Goal: Transaction & Acquisition: Purchase product/service

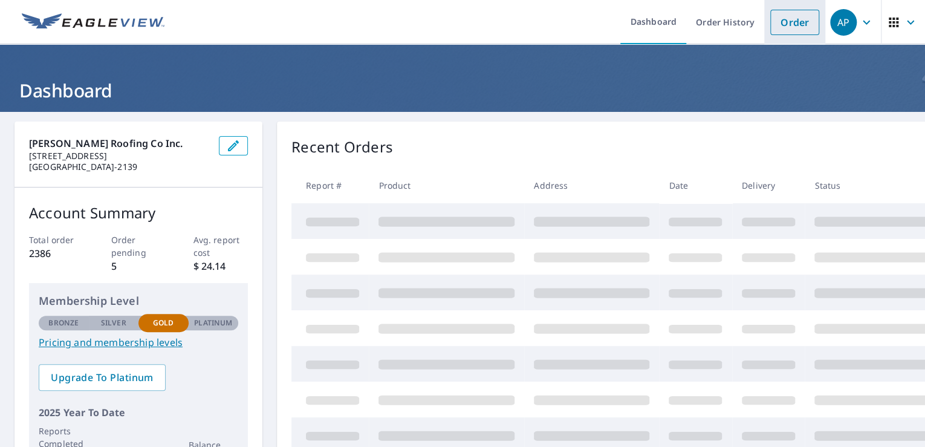
click at [784, 22] on link "Order" at bounding box center [795, 22] width 49 height 25
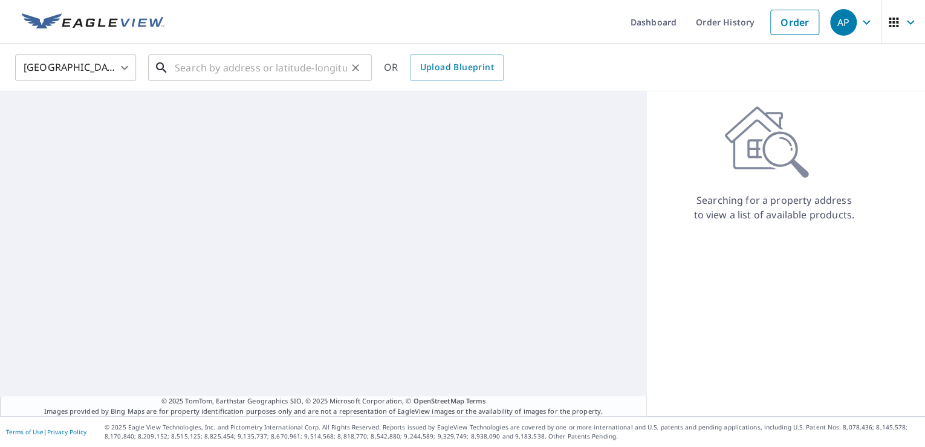
click at [246, 69] on input "text" at bounding box center [261, 68] width 172 height 34
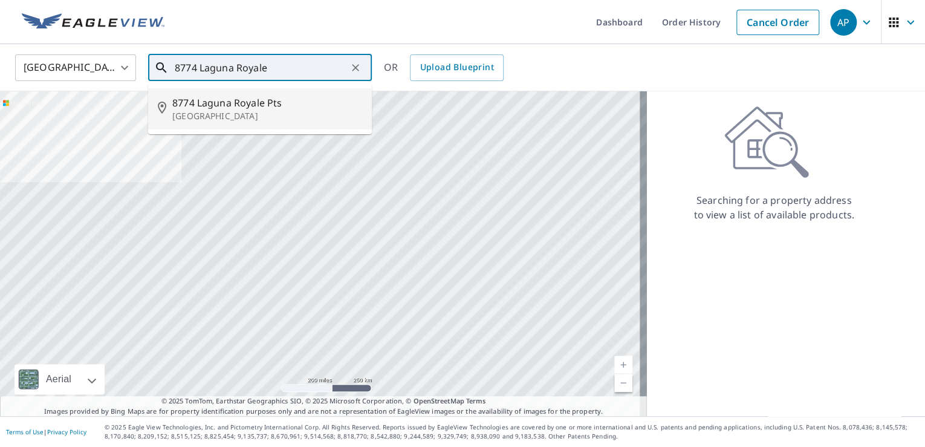
click at [210, 108] on span "8774 Laguna Royale Pts" at bounding box center [267, 103] width 190 height 15
type input "[STREET_ADDRESS]"
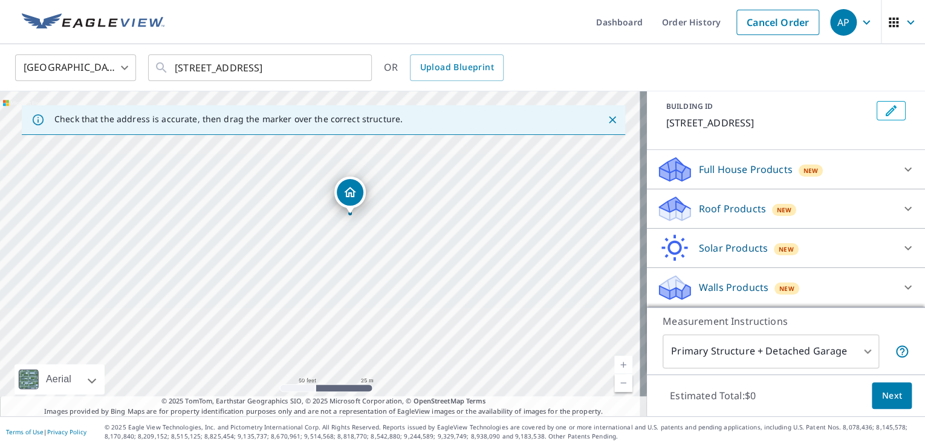
scroll to position [80, 0]
click at [876, 202] on div "Roof Products New" at bounding box center [775, 209] width 237 height 28
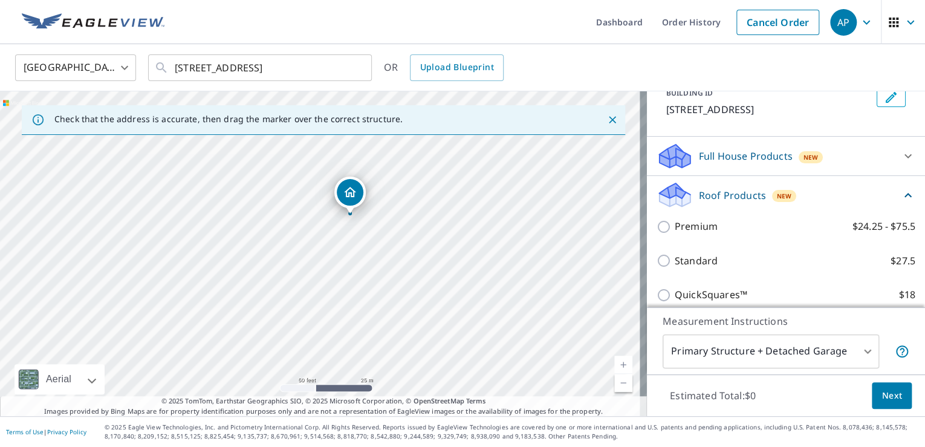
scroll to position [250, 0]
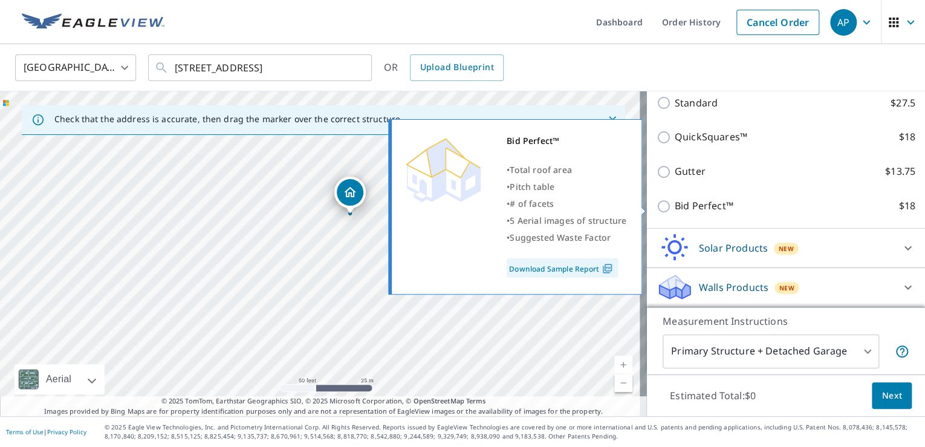
click at [657, 206] on input "Bid Perfect™ $18" at bounding box center [666, 206] width 18 height 15
checkbox input "true"
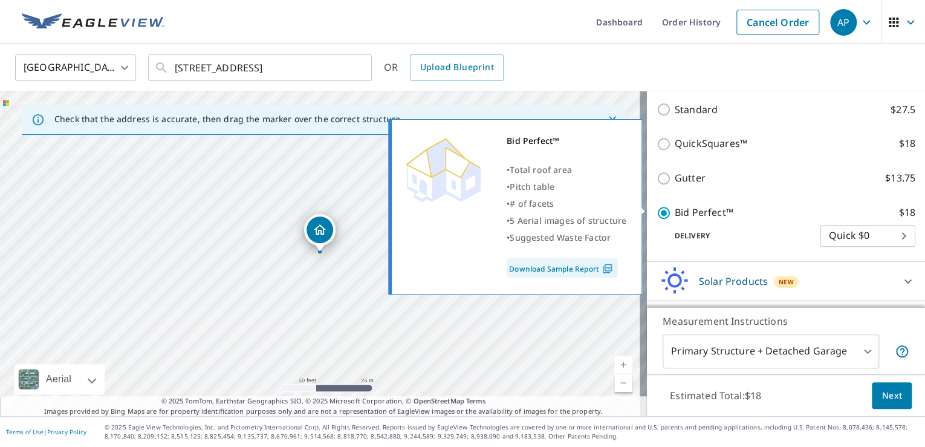
scroll to position [269, 0]
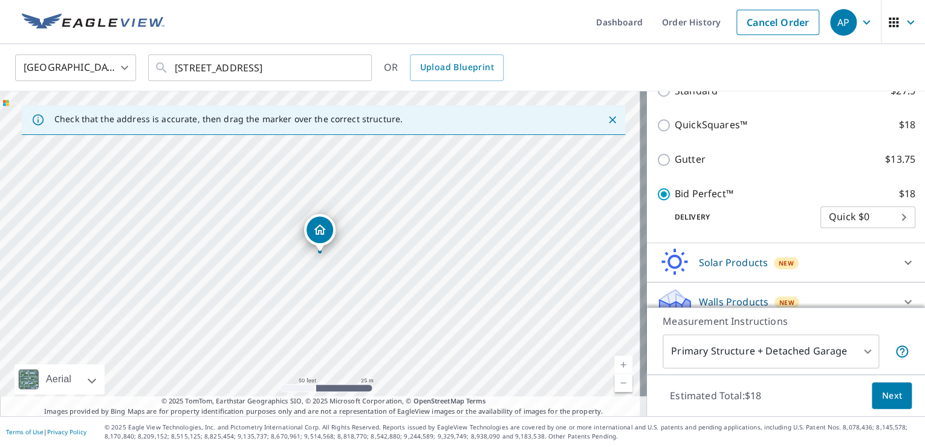
click at [885, 396] on span "Next" at bounding box center [892, 395] width 21 height 15
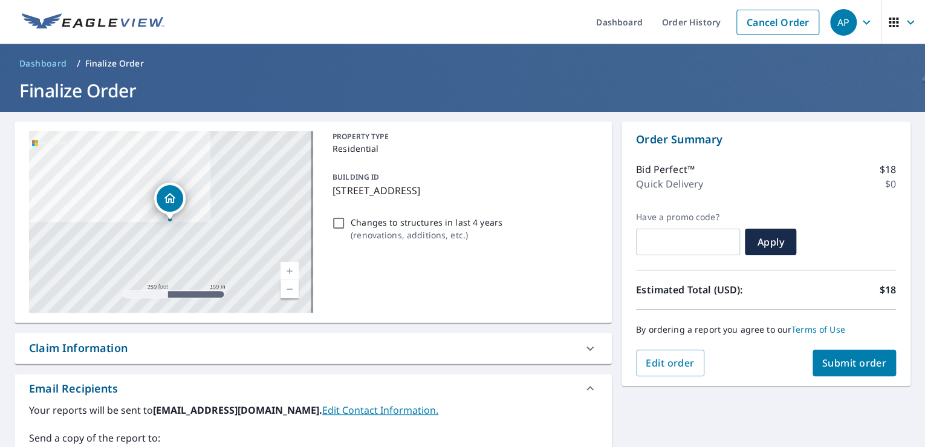
click at [853, 368] on span "Submit order" at bounding box center [855, 362] width 65 height 13
checkbox input "true"
